Goal: Transaction & Acquisition: Subscribe to service/newsletter

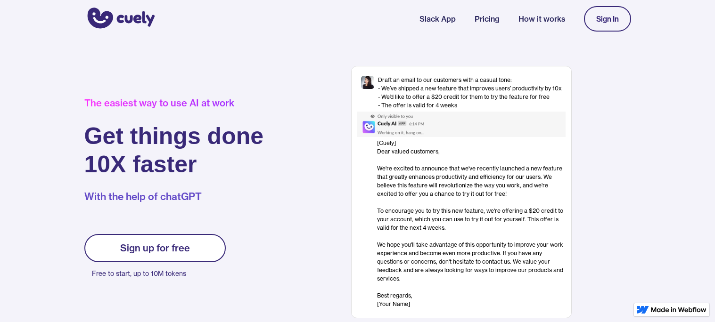
click at [180, 253] on div "Sign up for free" at bounding box center [155, 248] width 70 height 11
click at [185, 243] on div "Sign up for free" at bounding box center [155, 248] width 70 height 11
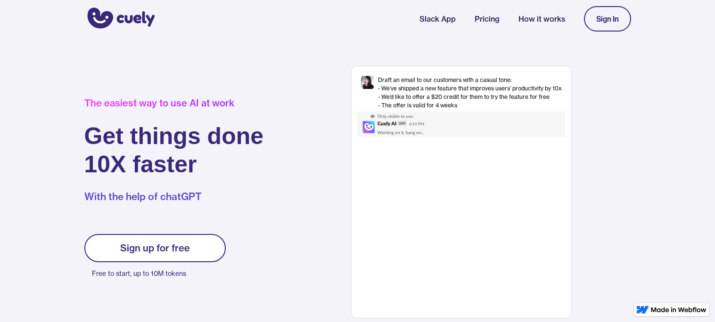
click at [620, 8] on link "Sign In" at bounding box center [607, 18] width 47 height 25
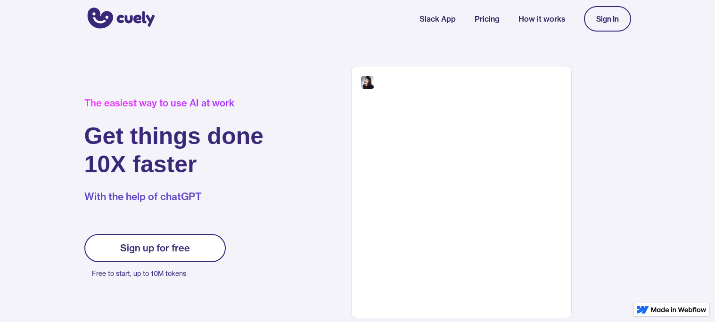
click at [620, 9] on link "Sign In" at bounding box center [607, 18] width 47 height 25
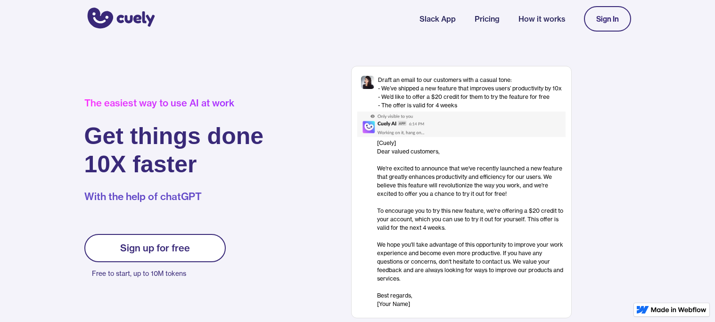
click at [387, 121] on img at bounding box center [403, 124] width 93 height 25
click at [403, 109] on div "Draft an email to our customers with a casual tone: - We’ve shipped a new featu…" at bounding box center [470, 93] width 184 height 34
click at [229, 163] on h1 "Get things done 10X faster" at bounding box center [174, 150] width 180 height 57
click at [183, 197] on p "With the help of chatGPT" at bounding box center [174, 197] width 180 height 14
